Goal: Check status: Check status

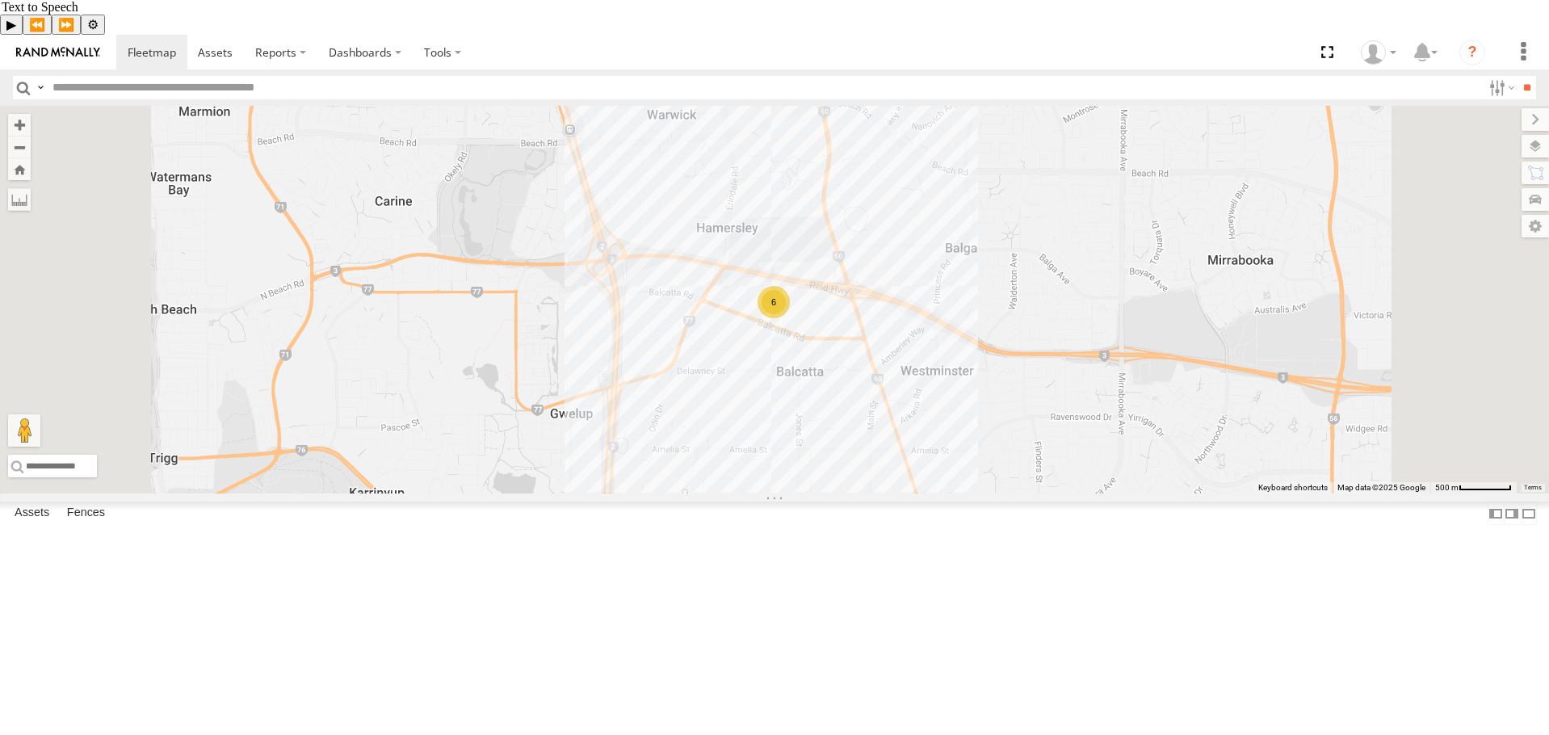
click at [790, 318] on div "6" at bounding box center [773, 302] width 32 height 32
click at [791, 317] on div "6" at bounding box center [774, 300] width 32 height 32
